Goal: Task Accomplishment & Management: Manage account settings

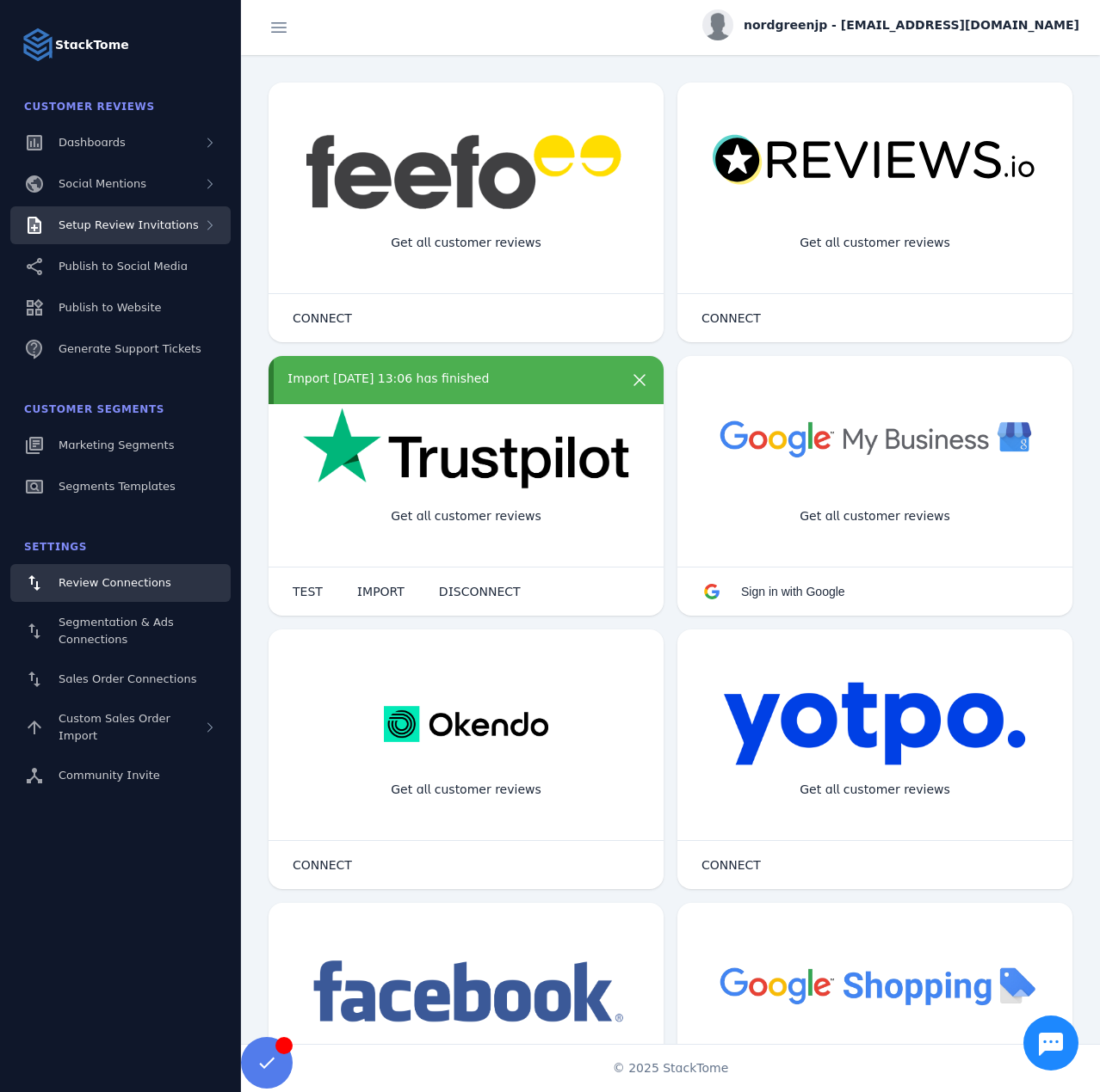
click at [158, 231] on span "Setup Review Invitations" at bounding box center [129, 225] width 140 height 13
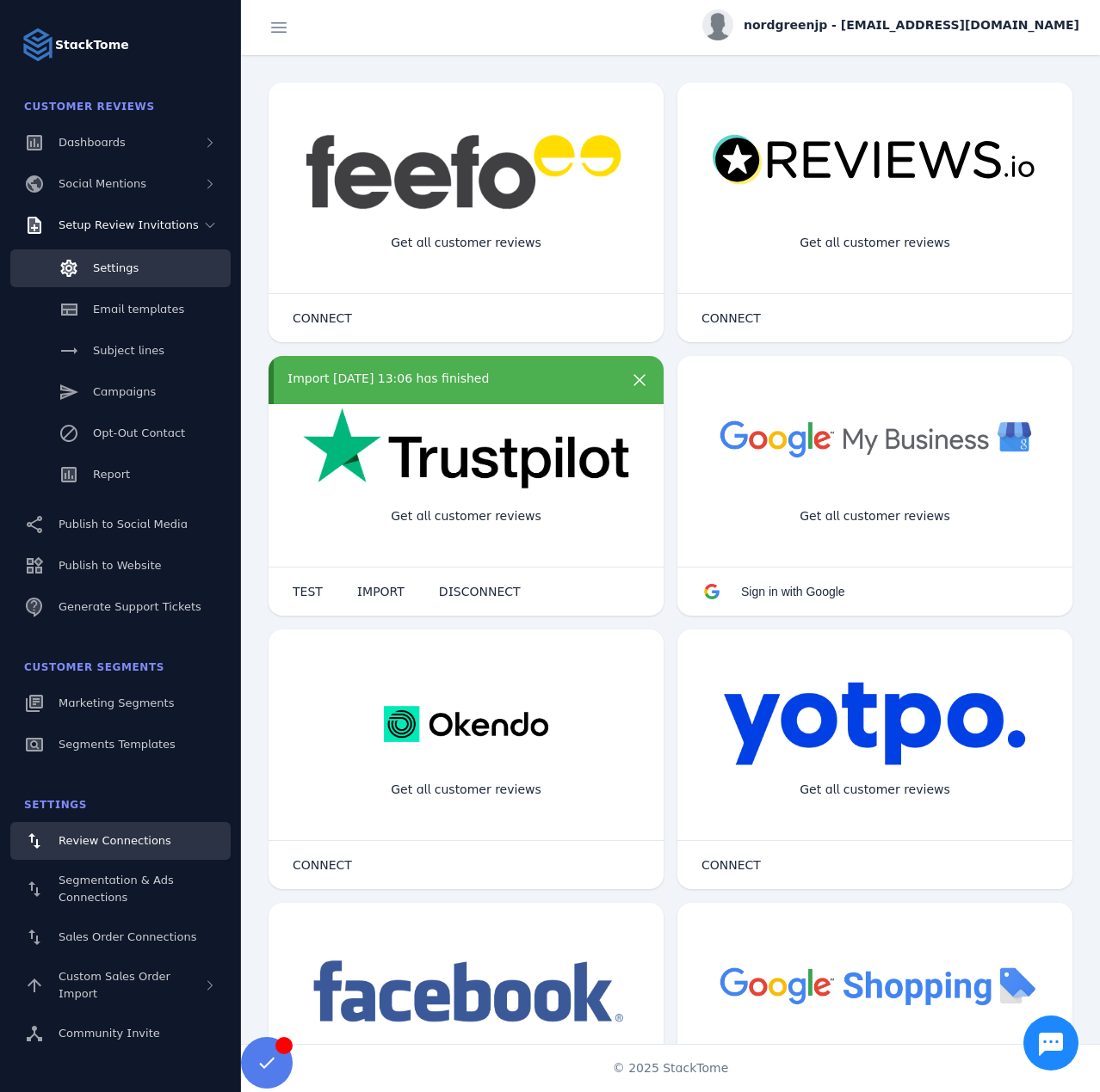
click at [138, 264] on link "Settings" at bounding box center [121, 268] width 220 height 38
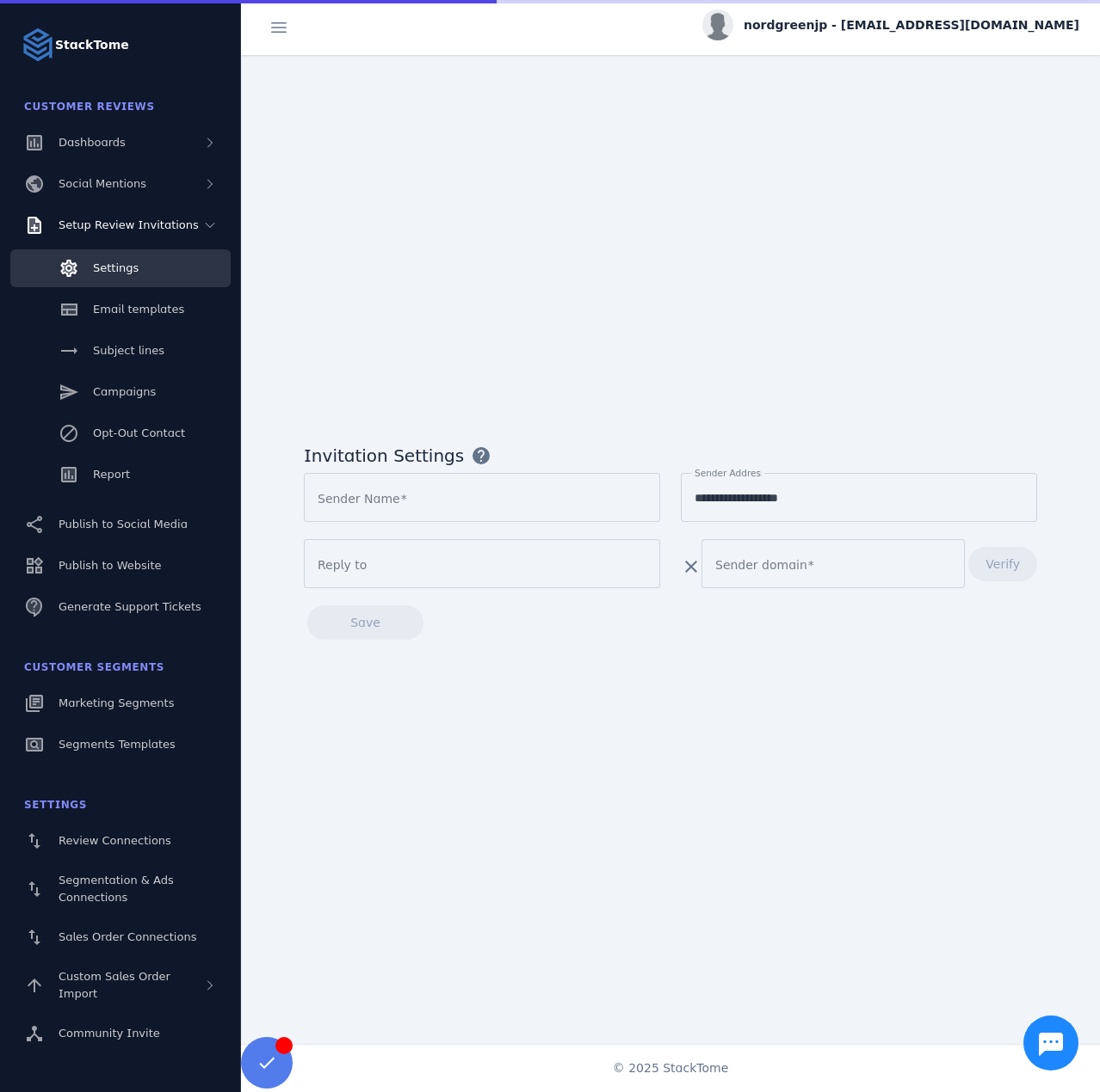
type input "*********"
type input "**********"
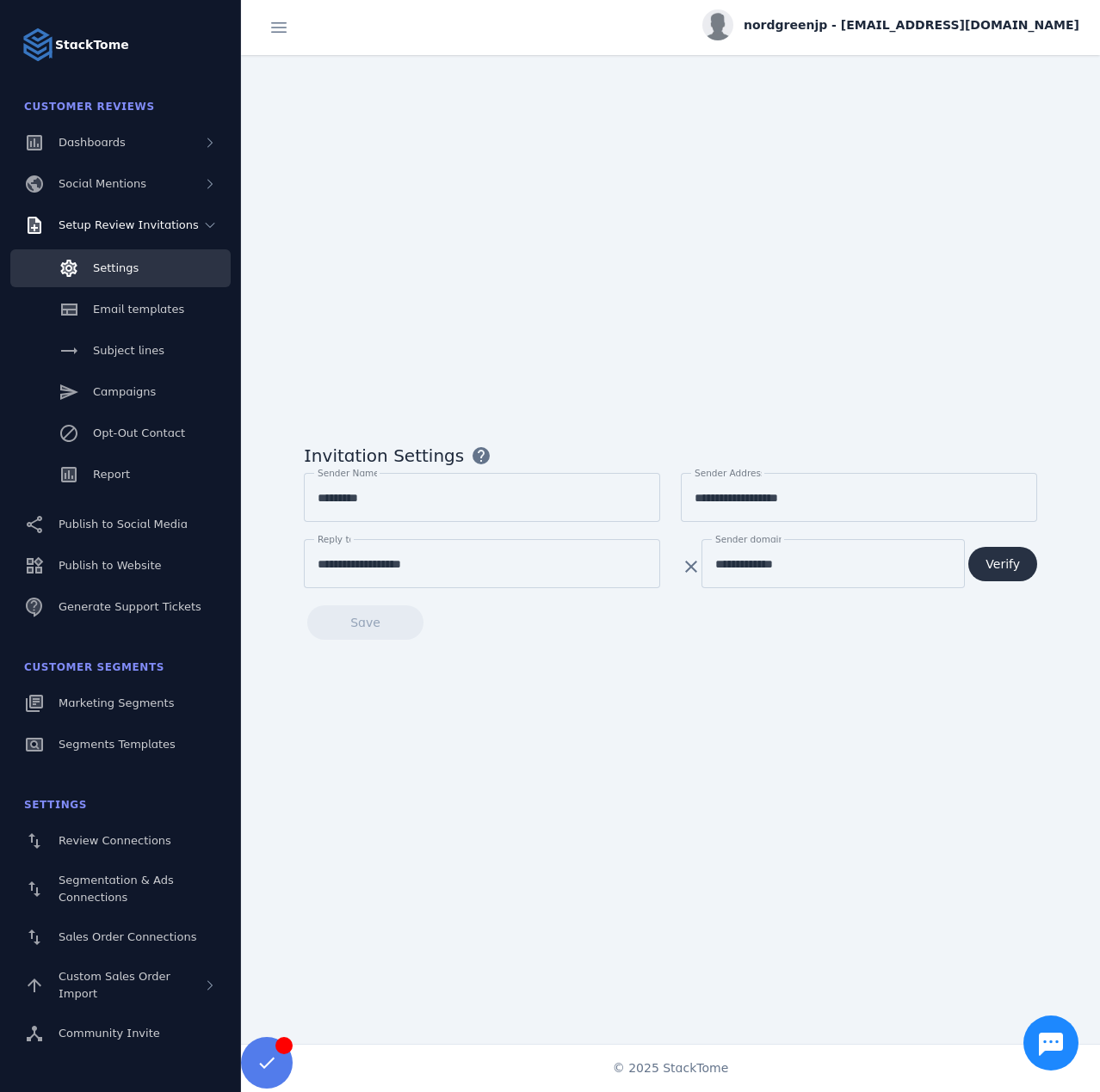
click at [984, 563] on span at bounding box center [1002, 565] width 69 height 42
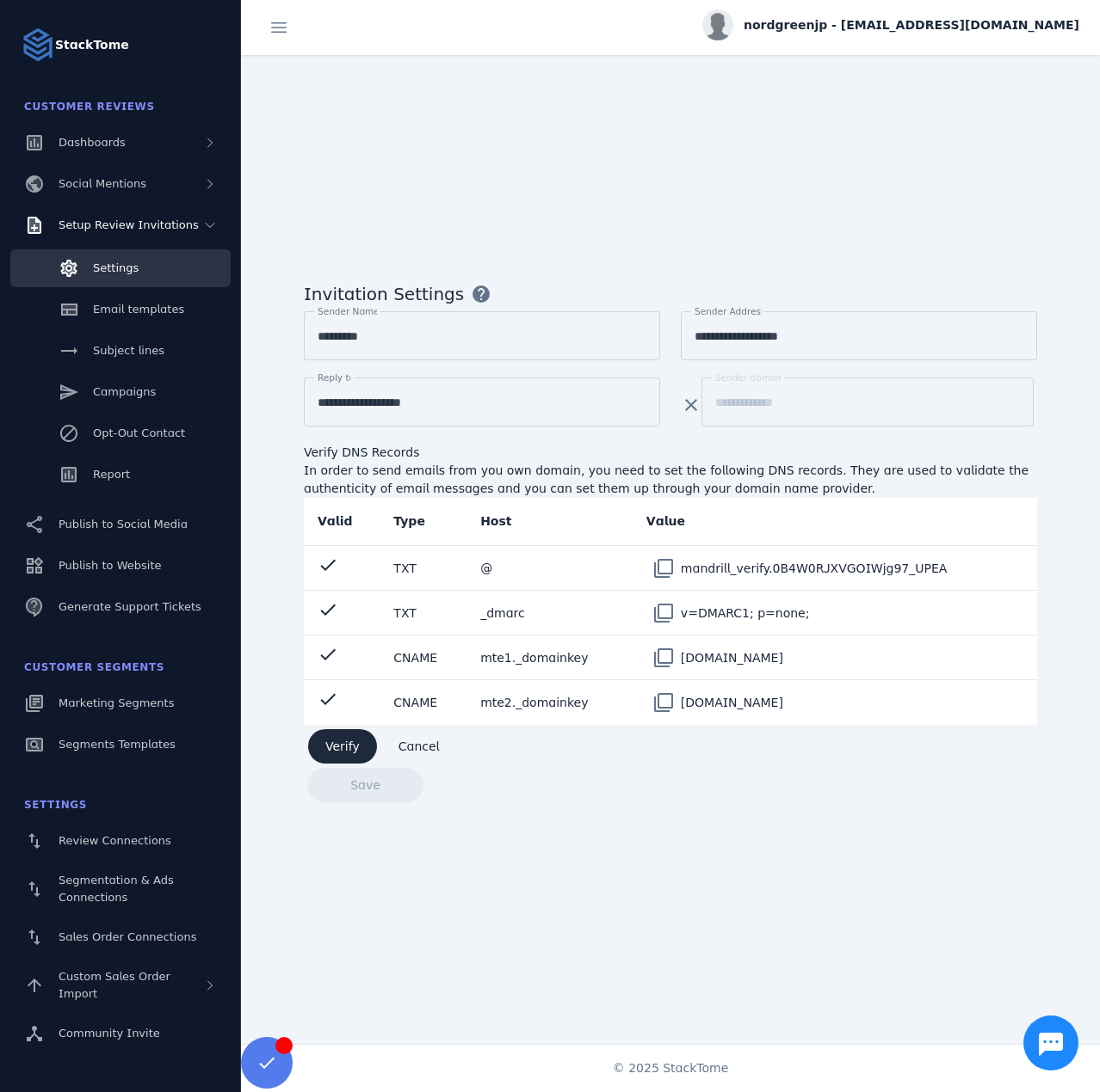
click at [347, 742] on span "Verify" at bounding box center [343, 747] width 34 height 12
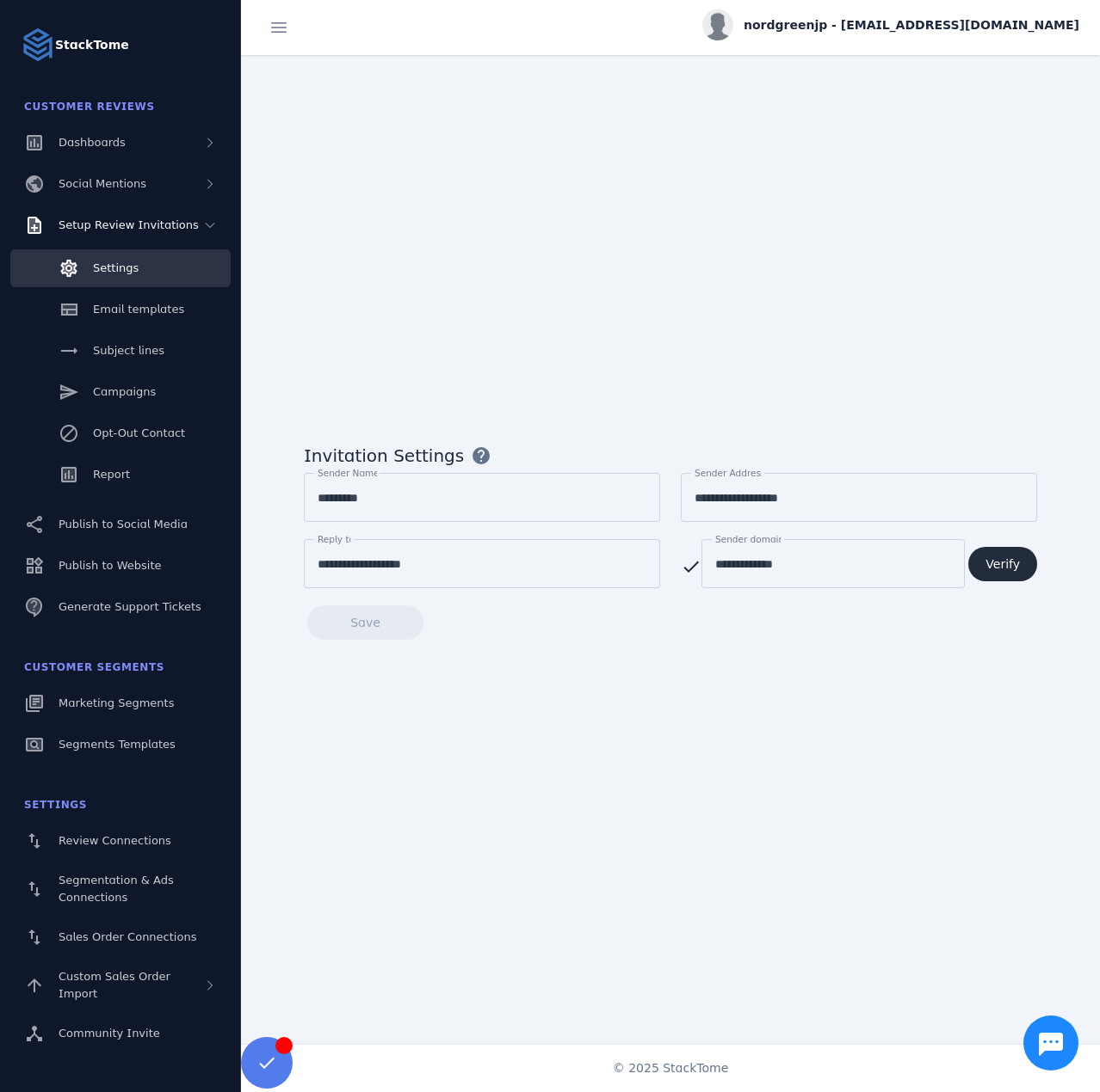
click at [1016, 566] on span "Verify" at bounding box center [1002, 564] width 34 height 12
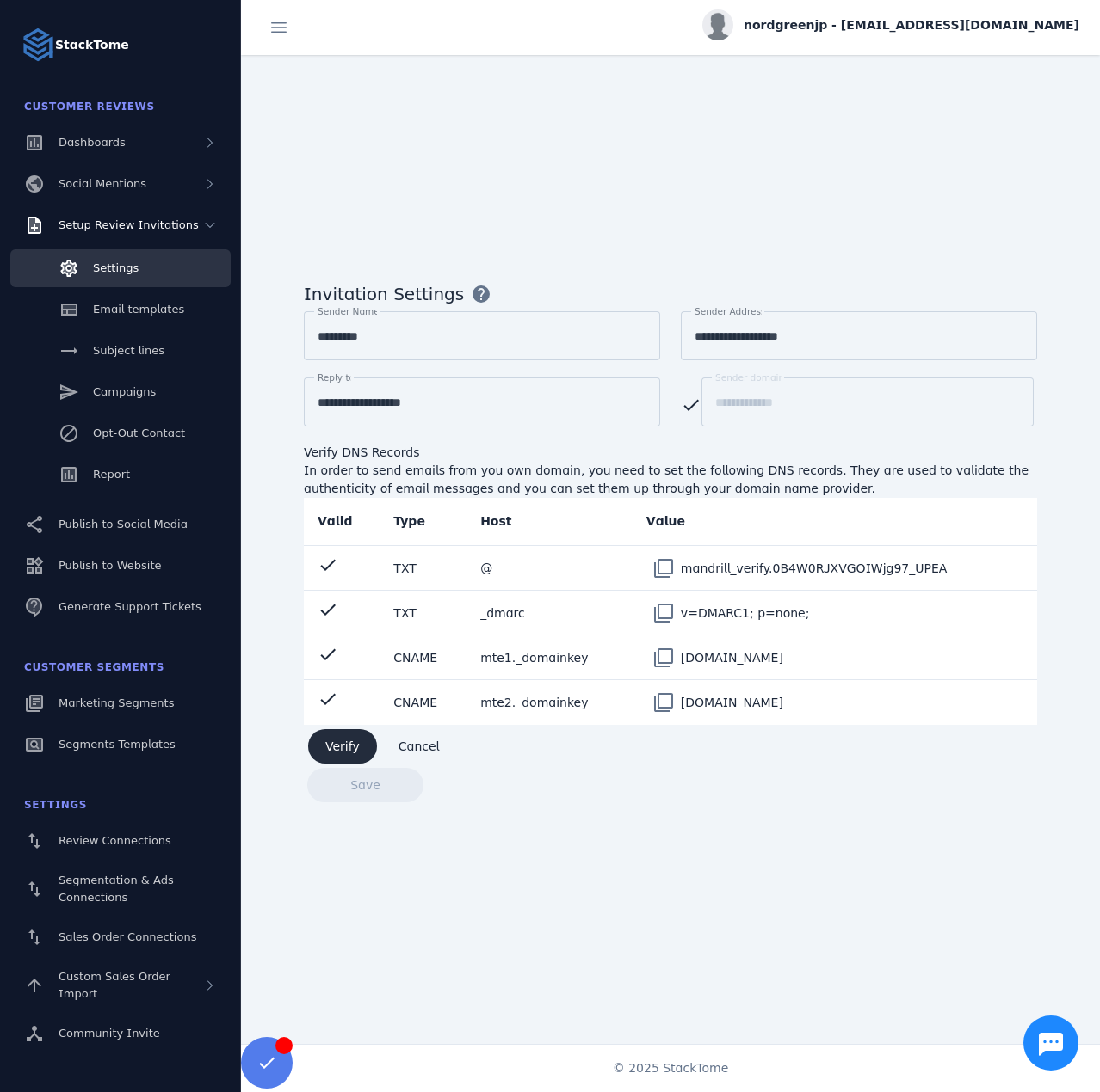
click at [336, 743] on span "Verify" at bounding box center [343, 747] width 34 height 12
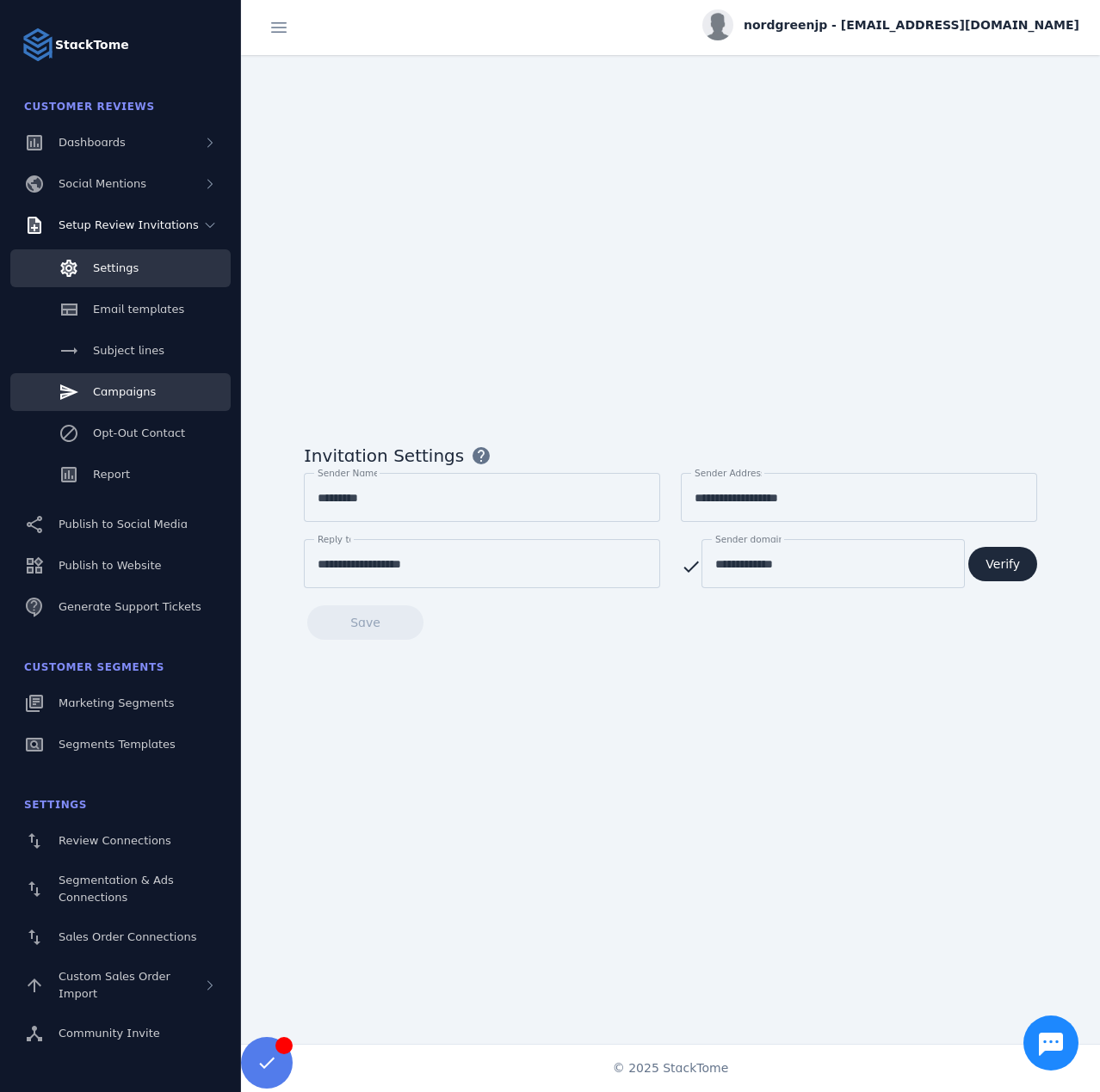
click at [152, 395] on link "Campaigns" at bounding box center [121, 392] width 220 height 38
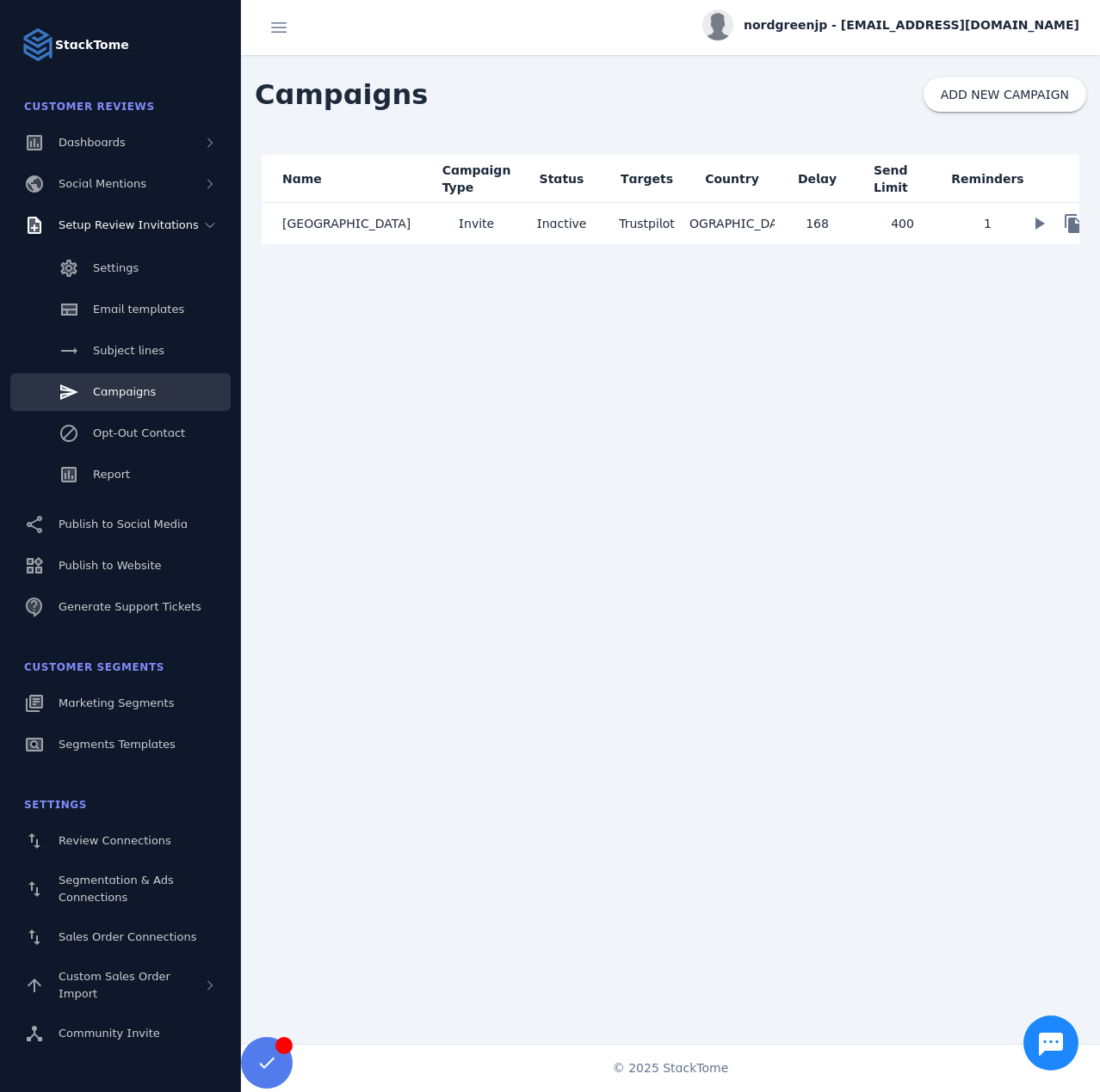
click at [569, 226] on mat-cell "Inactive" at bounding box center [562, 224] width 85 height 42
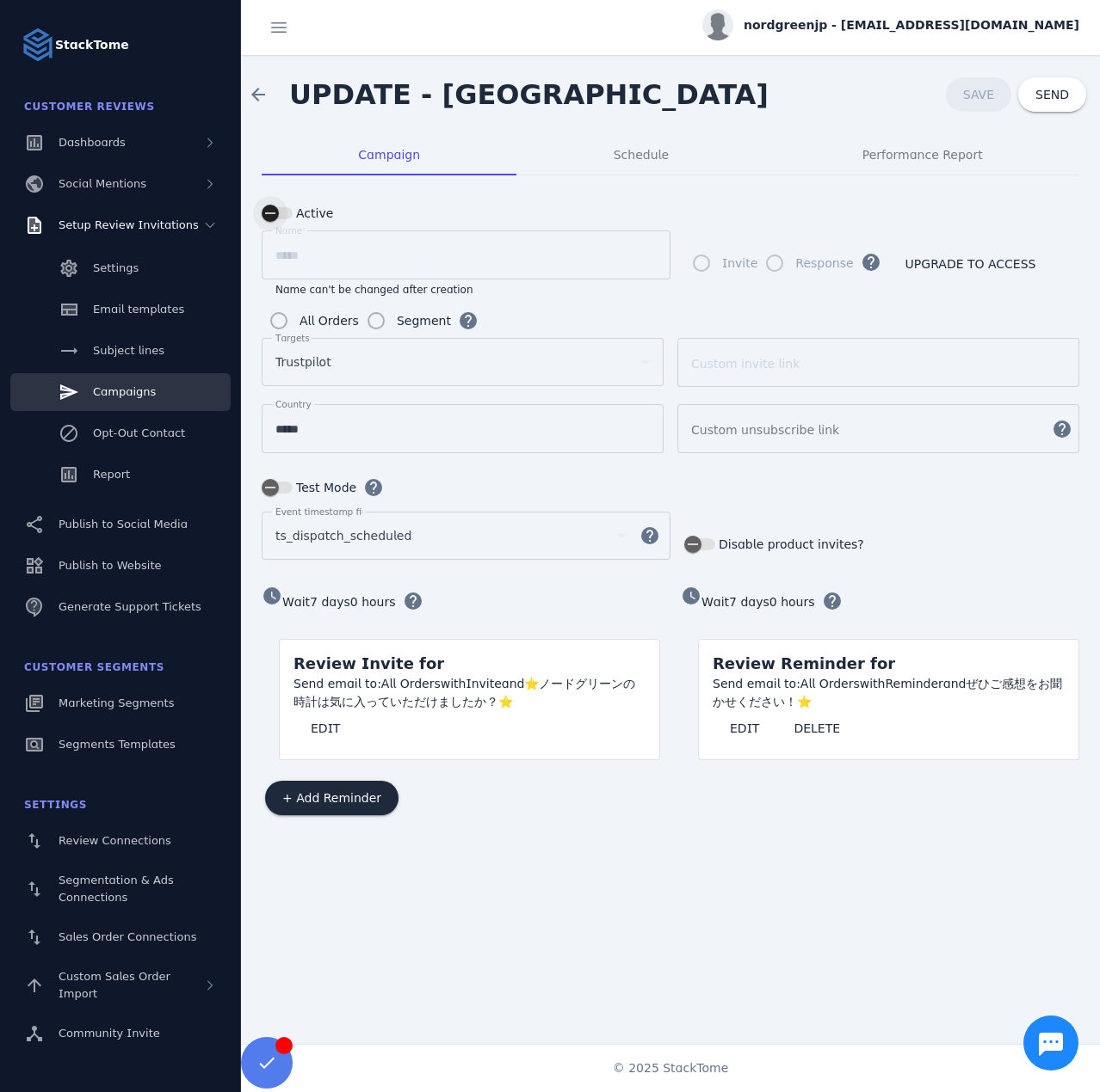
click at [274, 215] on icon "button" at bounding box center [270, 213] width 15 height 15
click at [988, 94] on span "SAVE" at bounding box center [979, 94] width 31 height 14
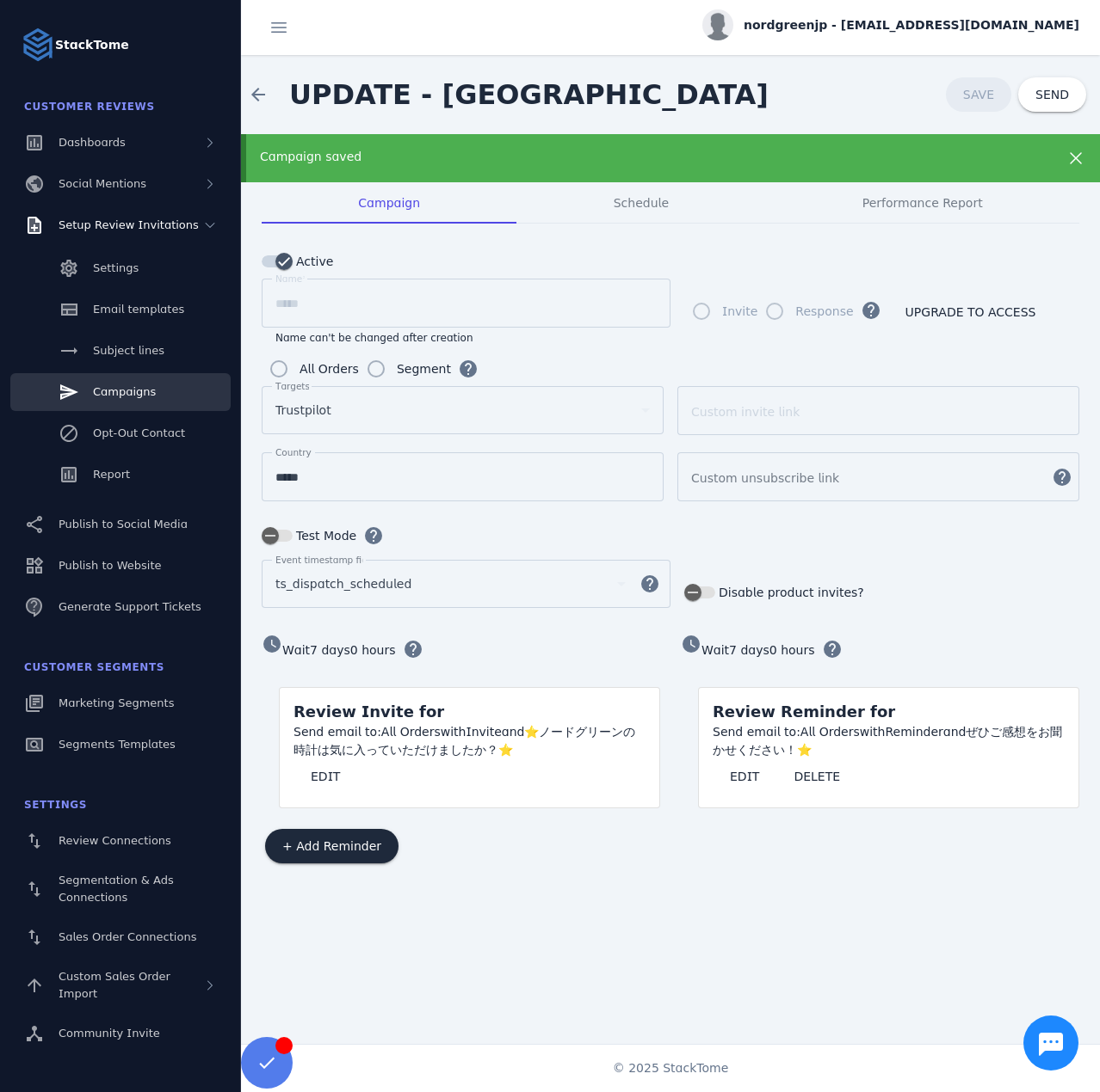
click at [924, 31] on span "nordgreenjp - [EMAIL_ADDRESS][DOMAIN_NAME]" at bounding box center [911, 25] width 336 height 18
click at [995, 150] on button "Sign out" at bounding box center [1016, 166] width 124 height 42
